Goal: Information Seeking & Learning: Learn about a topic

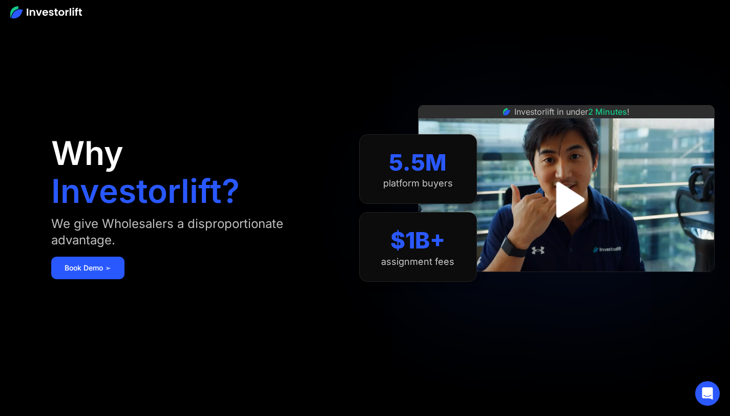
click at [591, 199] on img "open lightbox" at bounding box center [567, 200] width 65 height 65
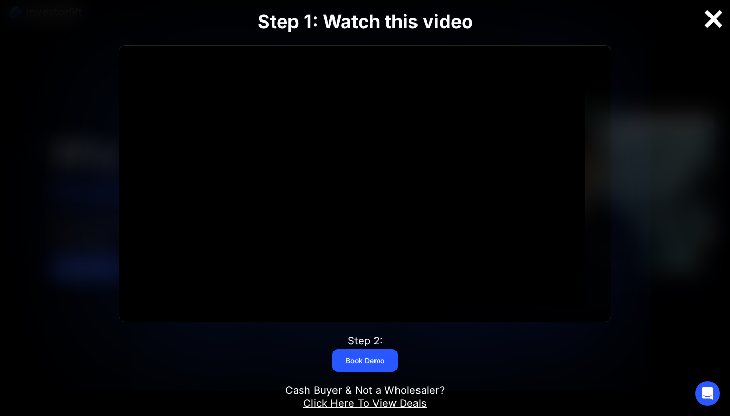
click at [711, 24] on div at bounding box center [714, 19] width 33 height 22
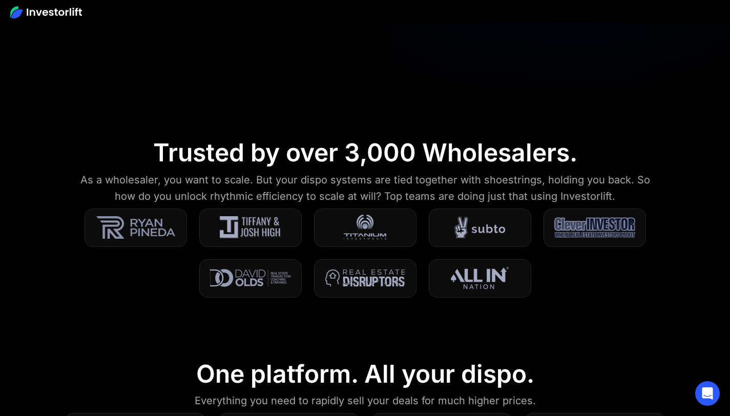
scroll to position [303, 0]
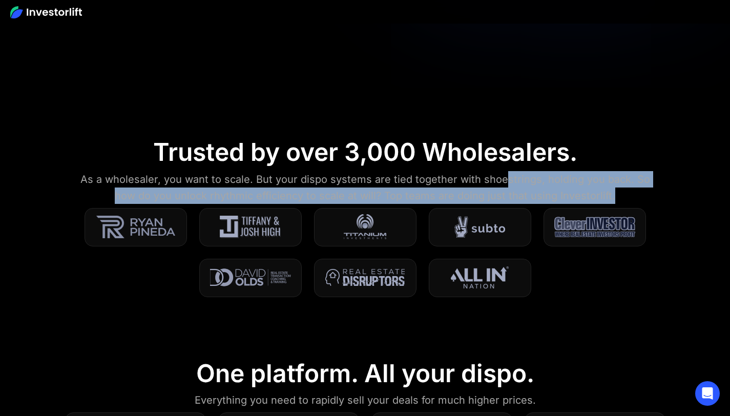
drag, startPoint x: 491, startPoint y: 176, endPoint x: 652, endPoint y: 194, distance: 161.9
click at [652, 194] on div "As a wholesaler, you want to scale. But your dispo systems are tied together wi…" at bounding box center [365, 187] width 584 height 33
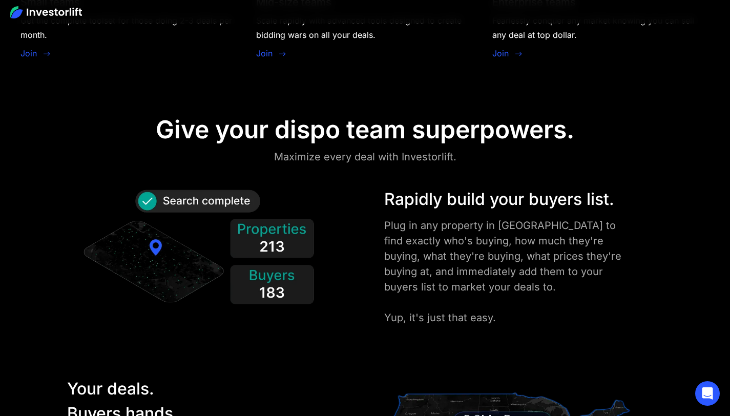
scroll to position [1139, 0]
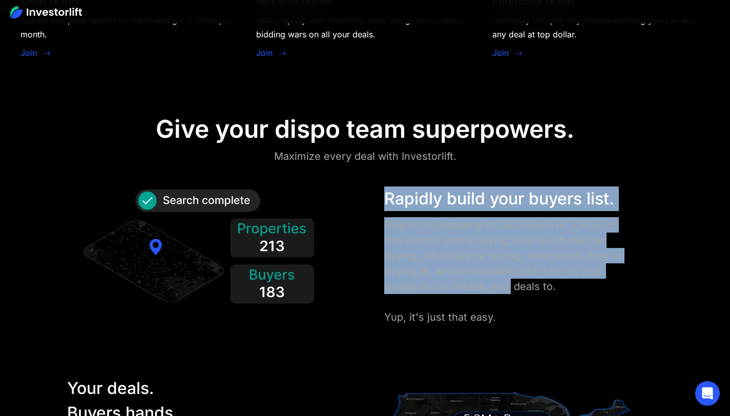
drag, startPoint x: 379, startPoint y: 188, endPoint x: 654, endPoint y: 286, distance: 292.3
click at [654, 286] on div "Rapidly build your buyers list. Plug in any property in [GEOGRAPHIC_DATA] to fi…" at bounding box center [365, 256] width 658 height 138
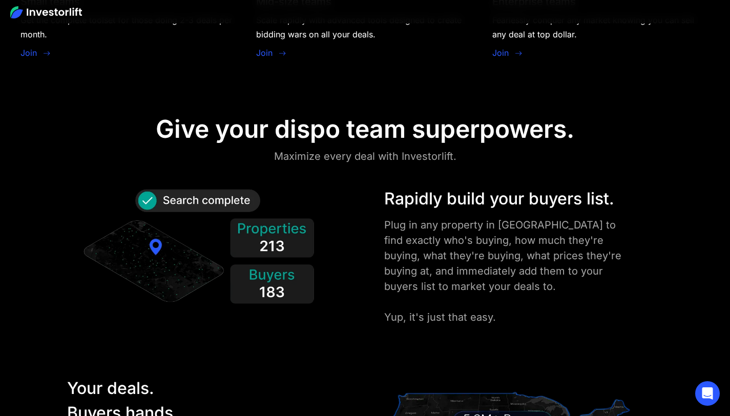
click at [654, 286] on div "Rapidly build your buyers list. Plug in any property in [GEOGRAPHIC_DATA] to fi…" at bounding box center [523, 256] width 289 height 138
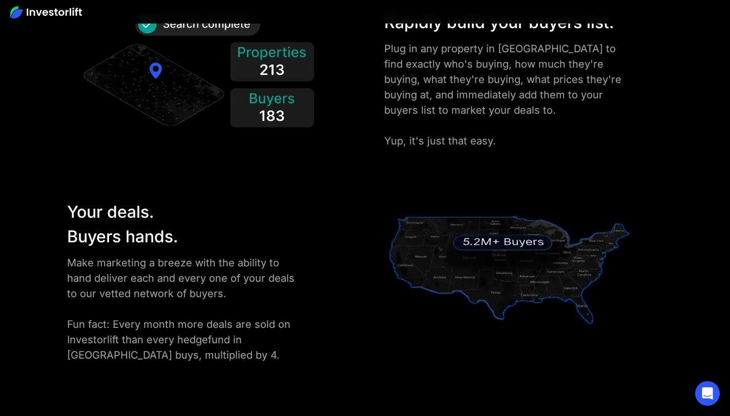
scroll to position [1386, 0]
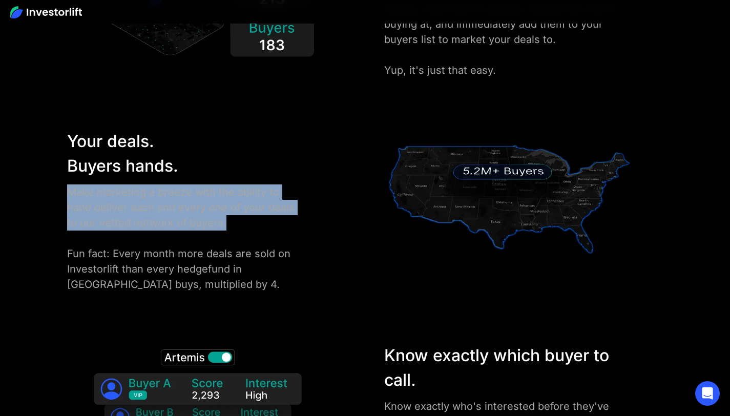
drag, startPoint x: 66, startPoint y: 187, endPoint x: 237, endPoint y: 223, distance: 174.4
click at [237, 223] on div "Your deals. Buyers hands. Make marketing a breeze with the ability to hand deli…" at bounding box center [208, 210] width 292 height 163
click at [237, 223] on div "Make marketing a breeze with the ability to hand deliver each and every one of …" at bounding box center [184, 239] width 235 height 108
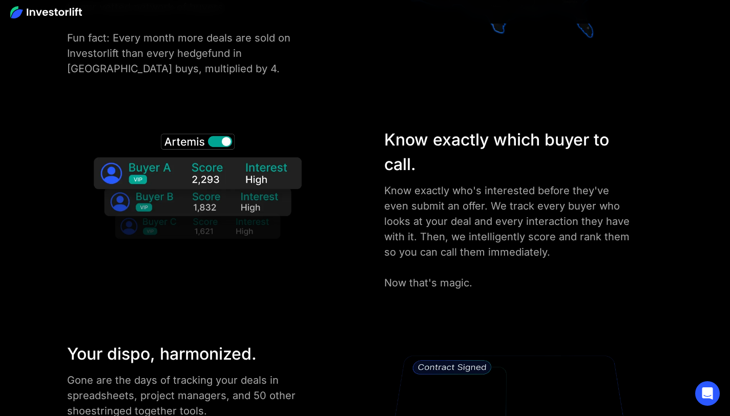
scroll to position [1619, 0]
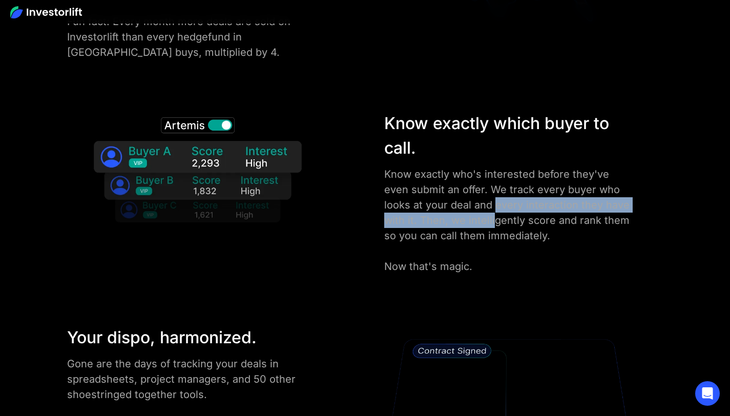
drag, startPoint x: 454, startPoint y: 208, endPoint x: 458, endPoint y: 218, distance: 10.6
click at [458, 217] on div "Know exactly who's interested before they've even submit an offer. We track eve…" at bounding box center [509, 221] width 251 height 108
click at [454, 220] on div "Know exactly who's interested before they've even submit an offer. We track eve…" at bounding box center [509, 221] width 251 height 108
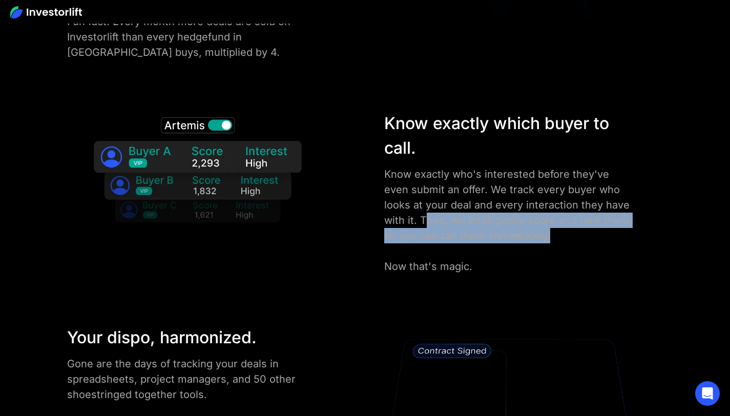
drag, startPoint x: 387, startPoint y: 215, endPoint x: 529, endPoint y: 242, distance: 144.5
click at [528, 242] on div "Know exactly who's interested before they've even submit an offer. We track eve…" at bounding box center [509, 221] width 251 height 108
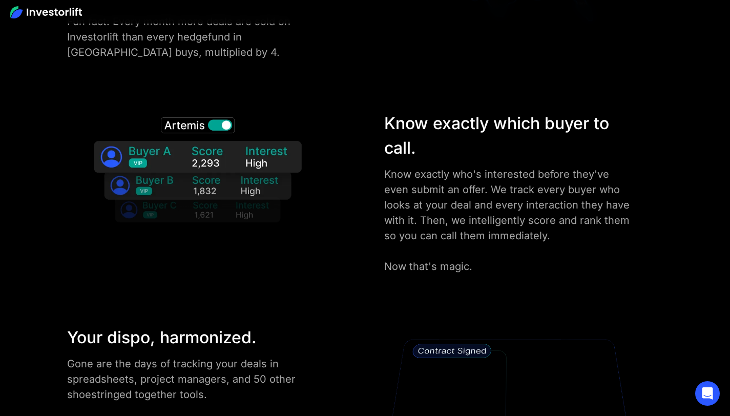
click at [529, 242] on div "Know exactly who's interested before they've even submit an offer. We track eve…" at bounding box center [509, 221] width 251 height 108
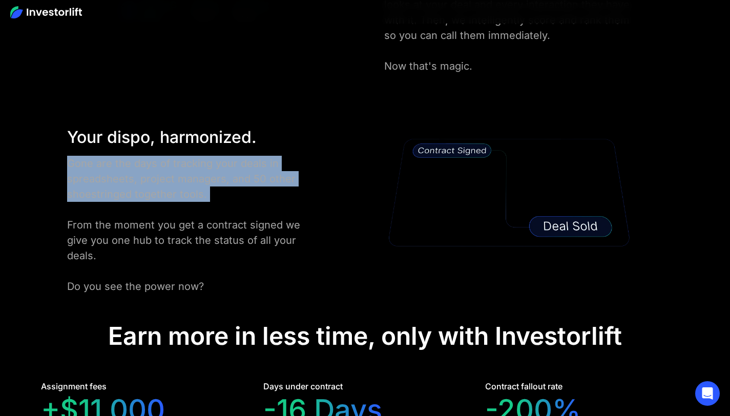
drag, startPoint x: 49, startPoint y: 160, endPoint x: 231, endPoint y: 209, distance: 189.0
click at [230, 209] on div "Your dispo, harmonized. Gone are the days of tracking your deals in spreadsheet…" at bounding box center [365, 209] width 658 height 169
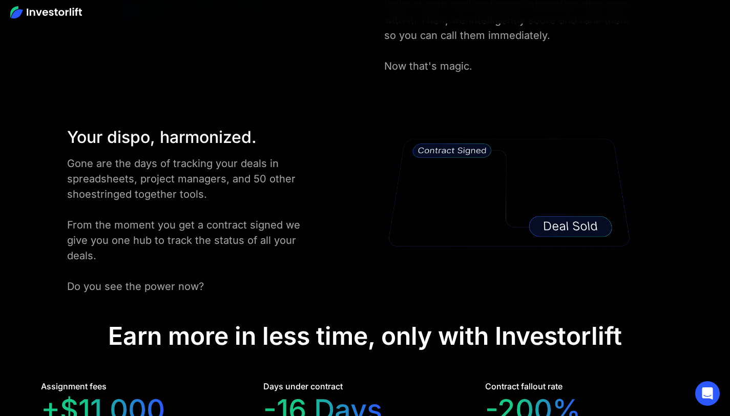
click at [232, 210] on div "Gone are the days of tracking your deals in spreadsheets, project managers, and…" at bounding box center [184, 225] width 235 height 138
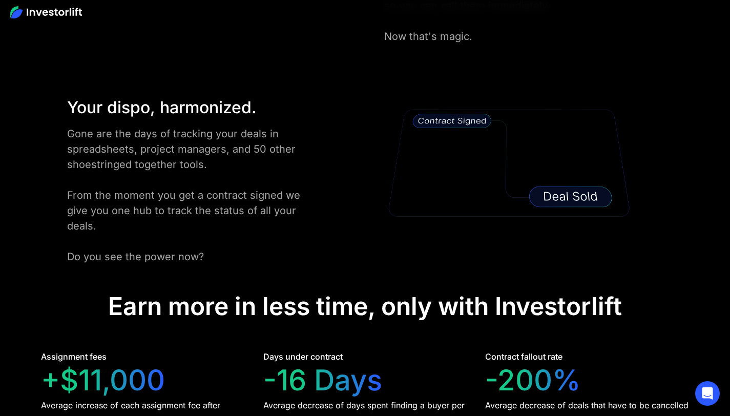
scroll to position [1855, 0]
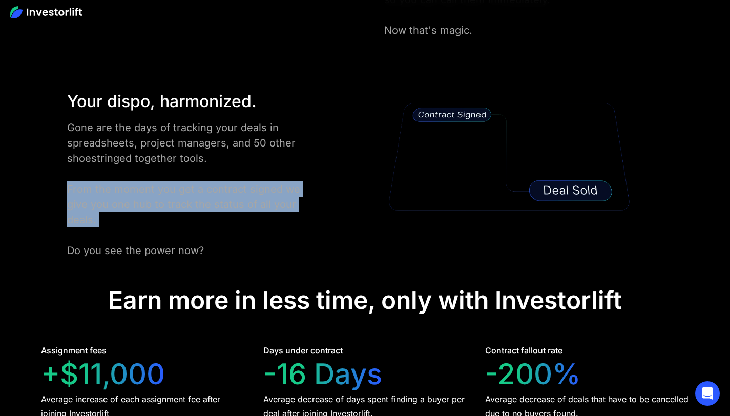
drag, startPoint x: 64, startPoint y: 185, endPoint x: 142, endPoint y: 234, distance: 91.9
click at [142, 234] on div "Your dispo, harmonized. Gone are the days of tracking your deals in spreadsheet…" at bounding box center [365, 173] width 658 height 169
click at [142, 234] on div "Gone are the days of tracking your deals in spreadsheets, project managers, and…" at bounding box center [184, 189] width 235 height 138
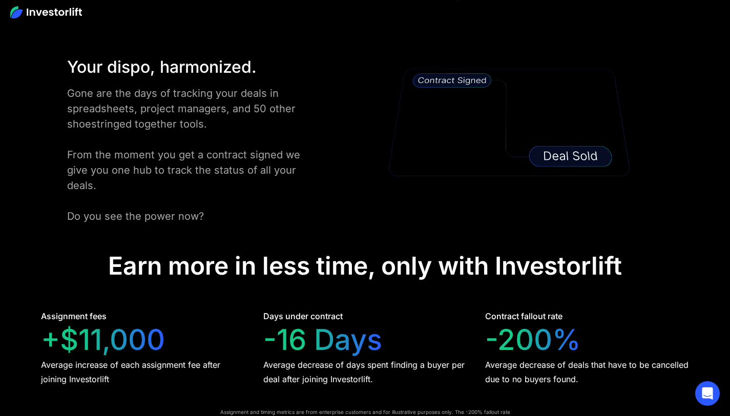
scroll to position [1892, 0]
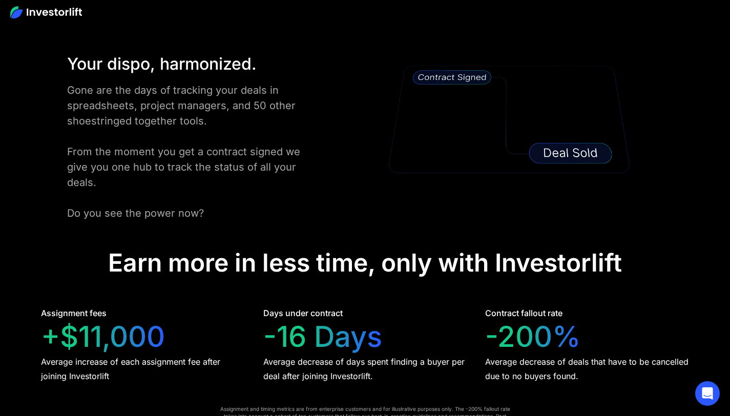
drag, startPoint x: 77, startPoint y: 208, endPoint x: 209, endPoint y: 219, distance: 132.2
click at [208, 219] on div "Gone are the days of tracking your deals in spreadsheets, project managers, and…" at bounding box center [184, 152] width 235 height 138
click at [210, 219] on div "Gone are the days of tracking your deals in spreadsheets, project managers, and…" at bounding box center [184, 152] width 235 height 138
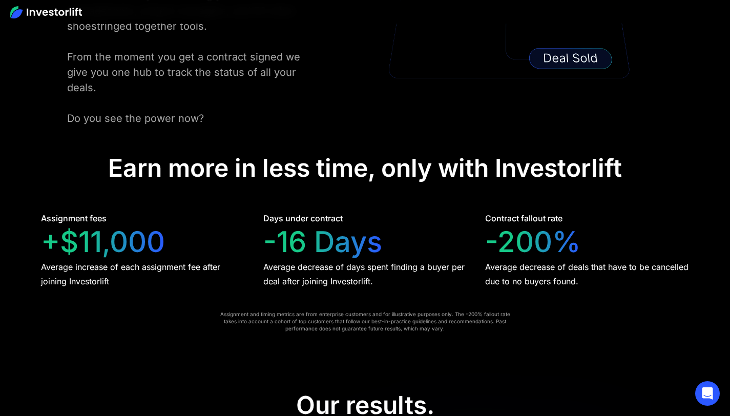
scroll to position [1988, 0]
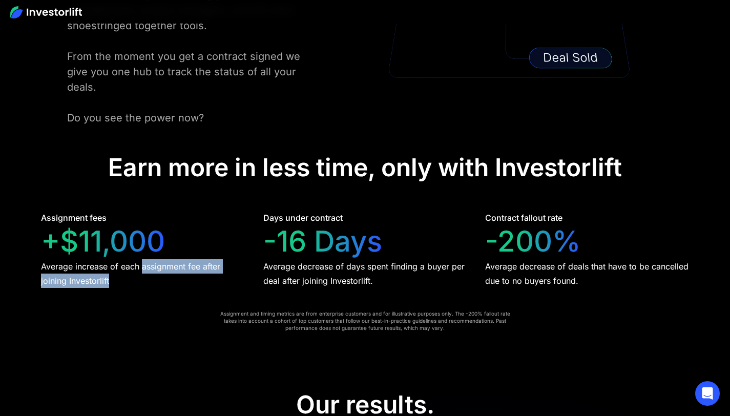
click at [149, 280] on div "Average increase of each assignment fee after joining Investorlift" at bounding box center [143, 273] width 204 height 29
drag, startPoint x: 149, startPoint y: 280, endPoint x: 154, endPoint y: 280, distance: 5.2
click at [150, 280] on div "Average increase of each assignment fee after joining Investorlift" at bounding box center [143, 273] width 204 height 29
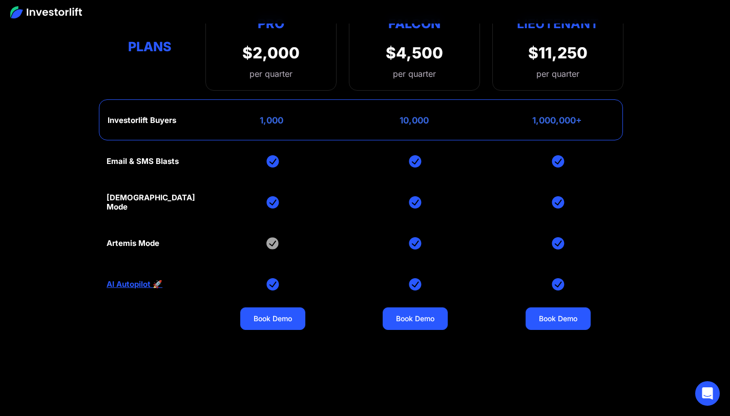
scroll to position [3952, 0]
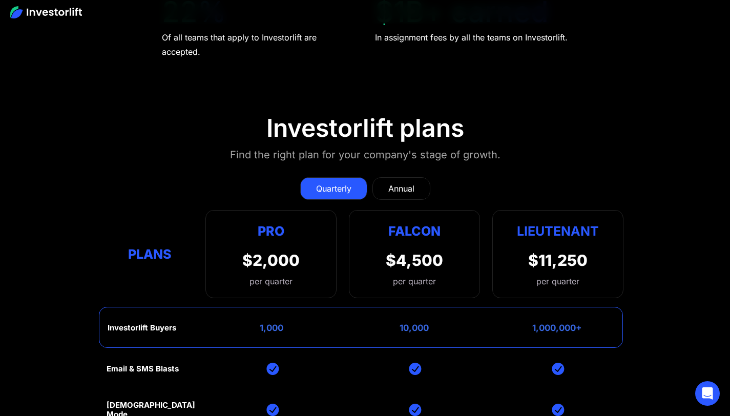
click at [408, 187] on div "Annual" at bounding box center [401, 188] width 26 height 12
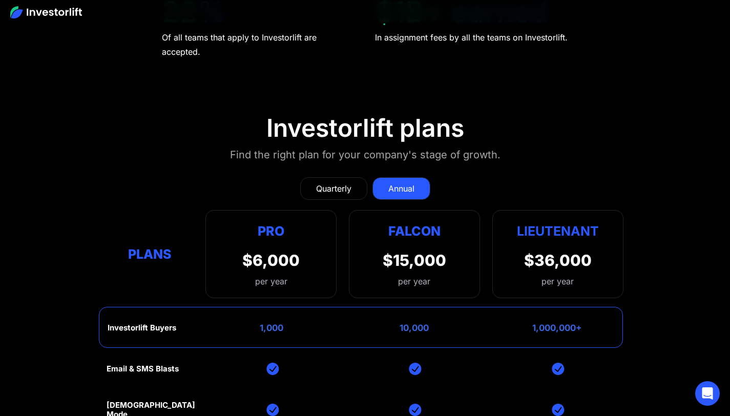
click at [339, 188] on div "Quarterly" at bounding box center [333, 188] width 35 height 12
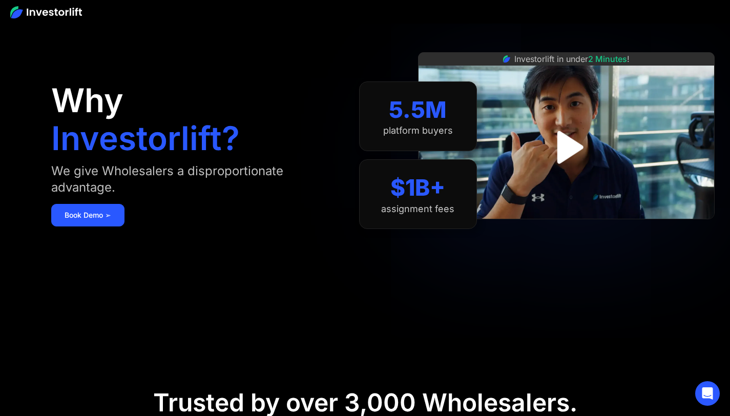
scroll to position [0, 0]
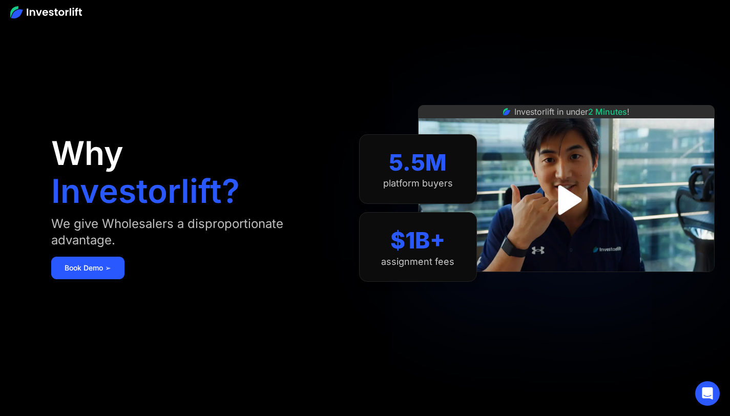
drag, startPoint x: 50, startPoint y: 10, endPoint x: 566, endPoint y: 3, distance: 515.6
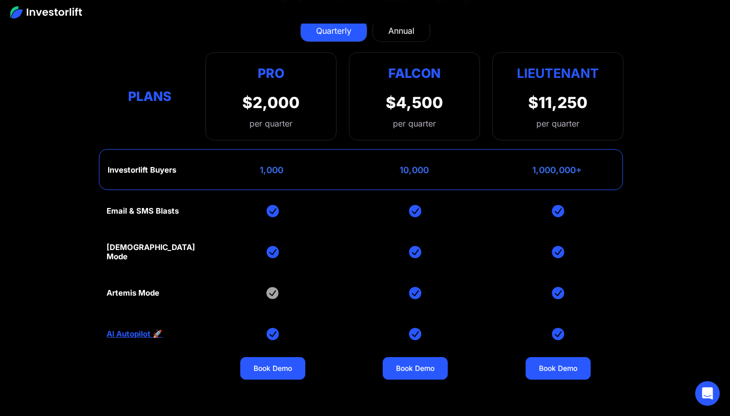
scroll to position [4109, 0]
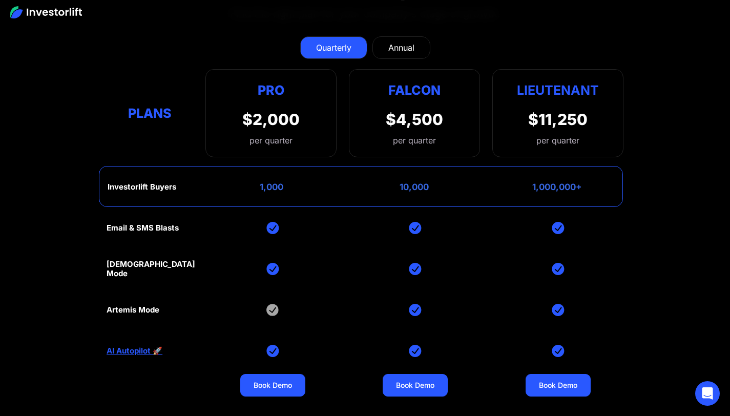
scroll to position [4091, 0]
